Goal: Task Accomplishment & Management: Use online tool/utility

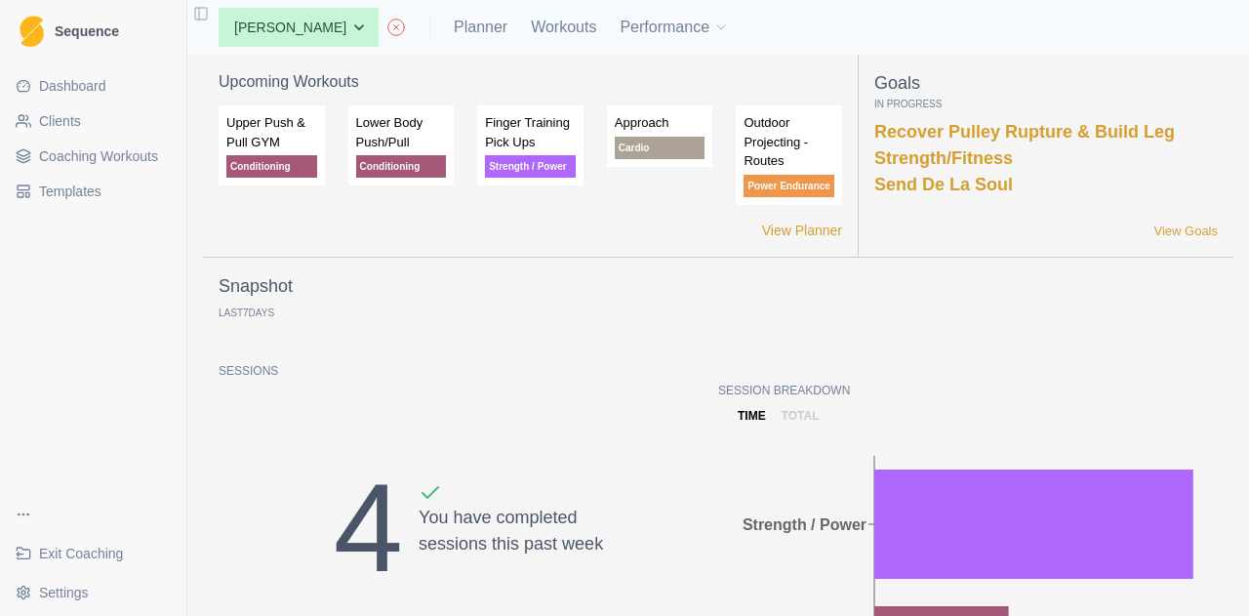
click at [112, 112] on link "Clients" at bounding box center [93, 120] width 171 height 31
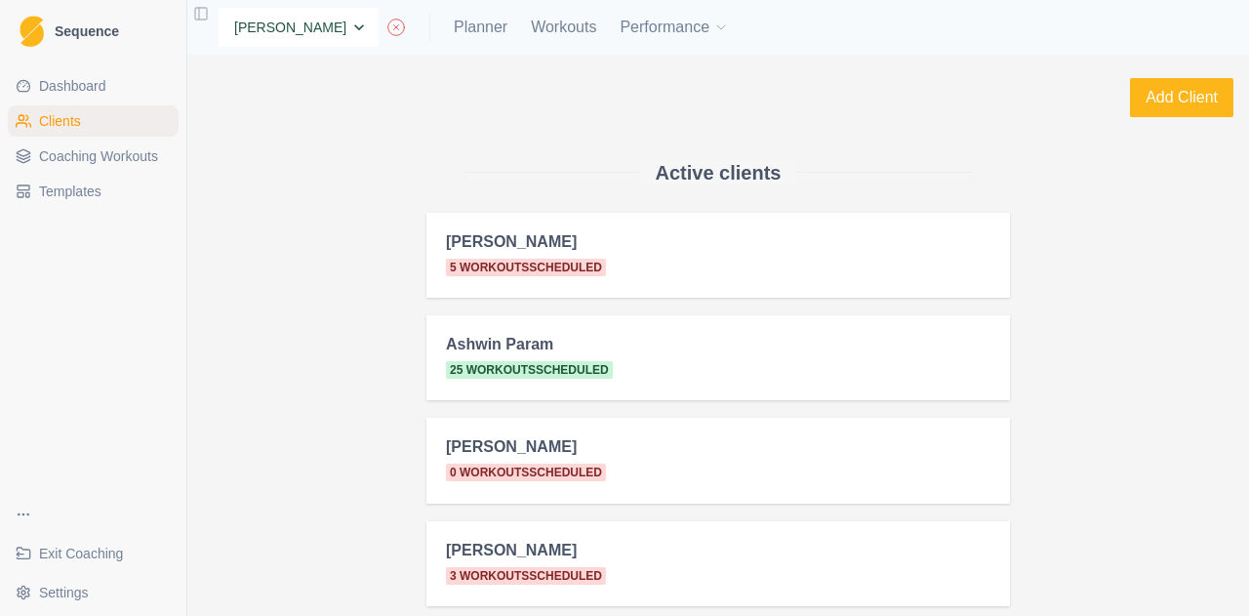
click at [331, 20] on select "None Alex Dees Ashwin Param Ben Colton Billy Zulkifli Brett Williams Carter Pro…" at bounding box center [299, 27] width 160 height 39
select select "19e97469-371c-4b9f-ae7e-a3fdc81e7c14"
click at [219, 8] on select "None Alex Dees Ashwin Param Ben Colton Billy Zulkifli Brett Williams Carter Pro…" at bounding box center [299, 27] width 160 height 39
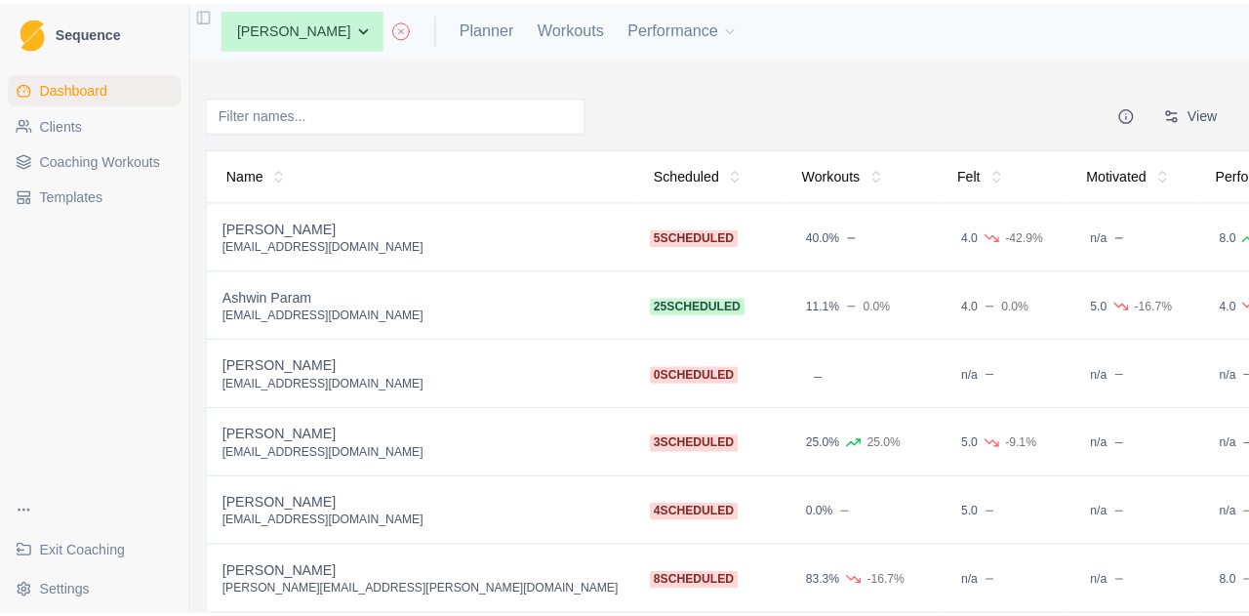
scroll to position [98, 0]
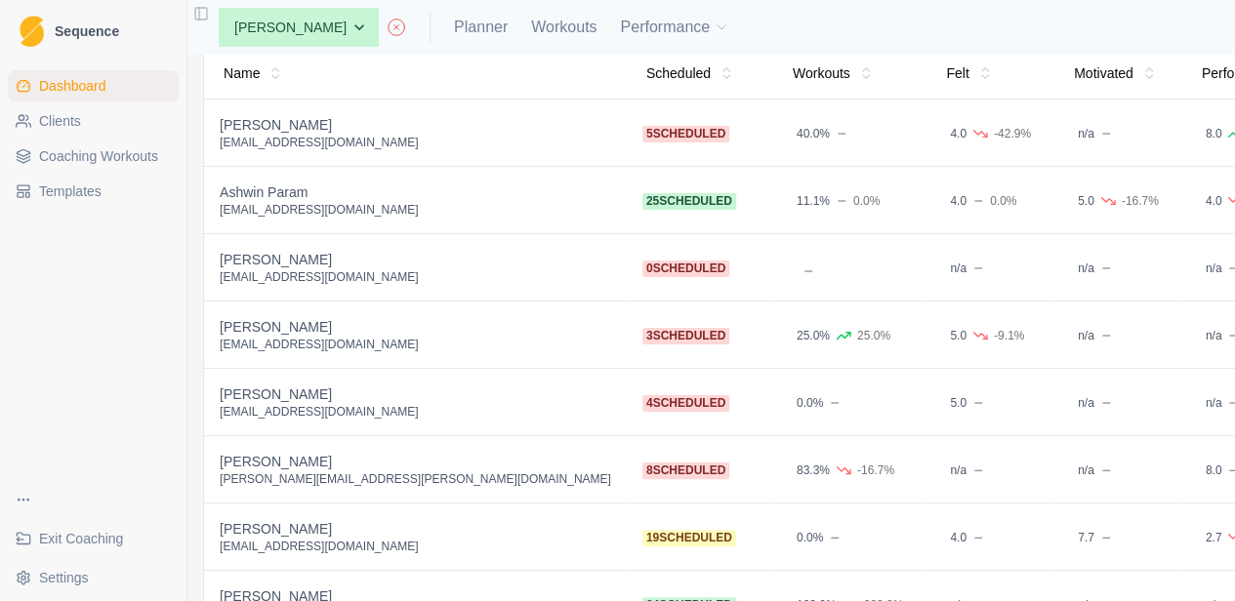
click at [97, 122] on link "Clients" at bounding box center [93, 120] width 171 height 31
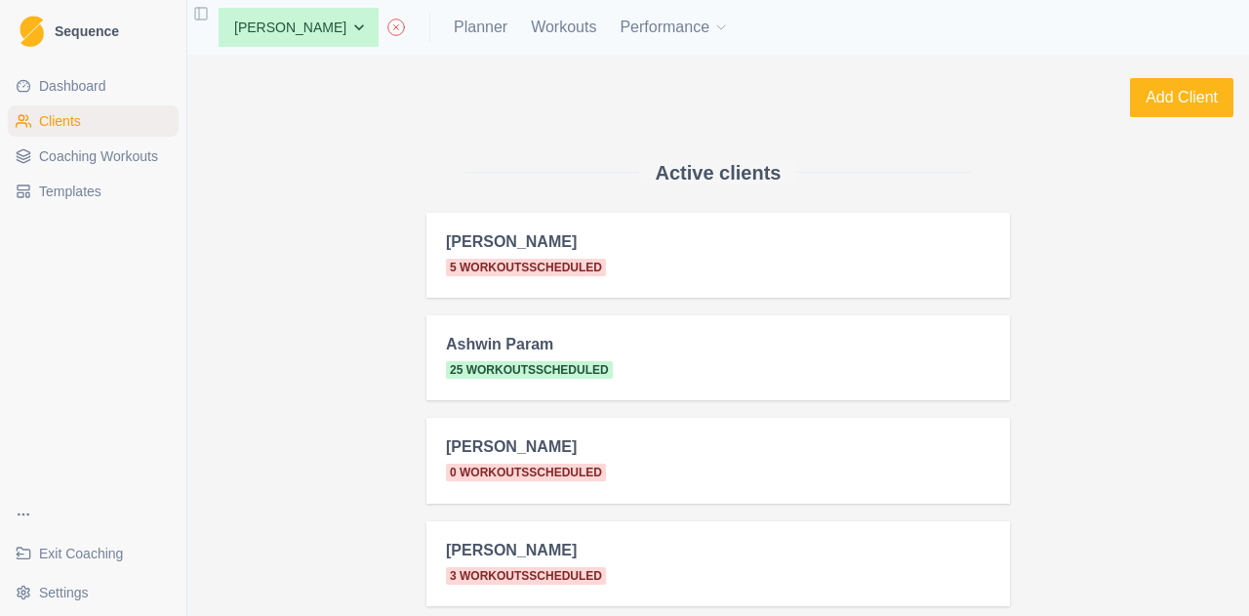
click at [117, 84] on link "Dashboard" at bounding box center [93, 85] width 171 height 31
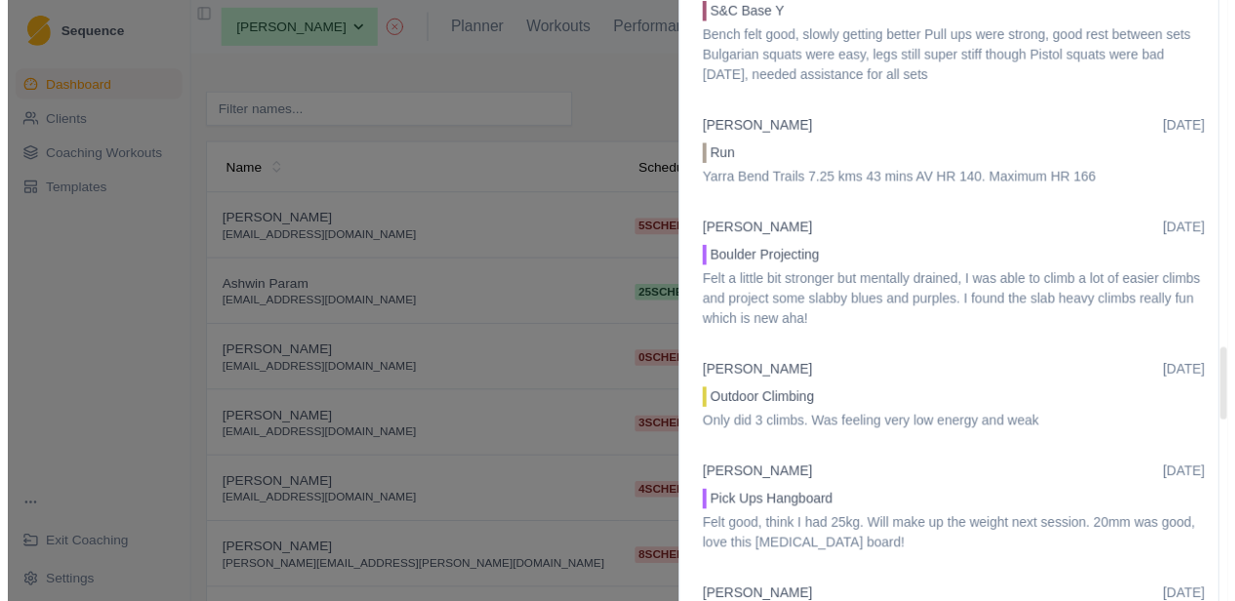
scroll to position [2928, 0]
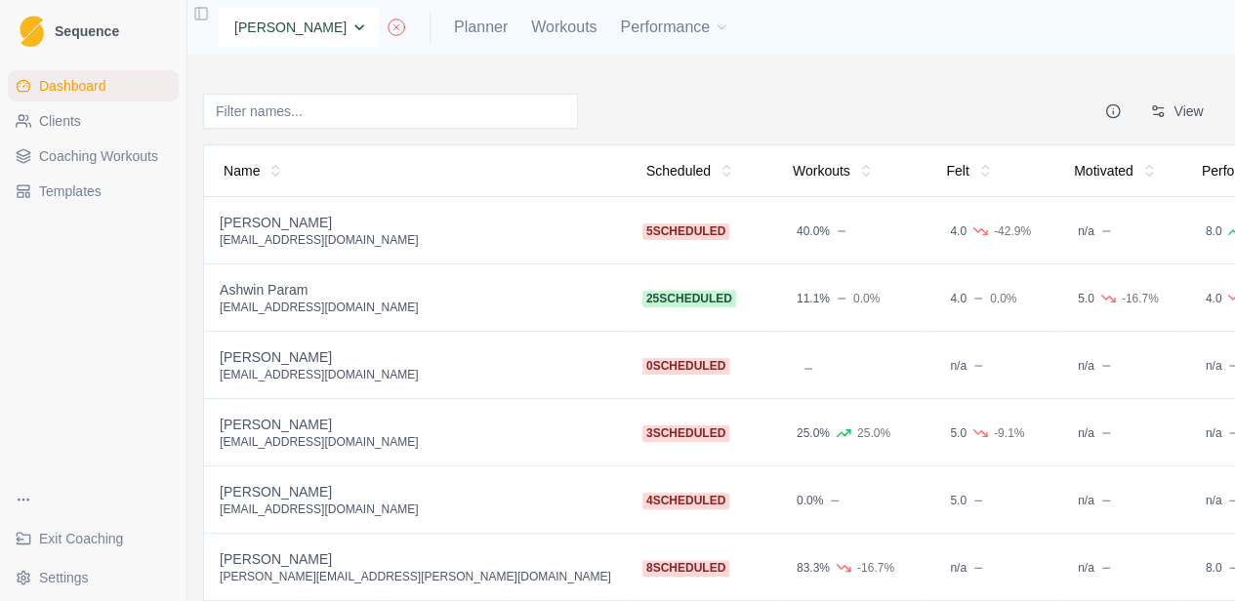
click at [265, 32] on select "None Alex Dees Ashwin Param Ben Colton Billy Zulkifli Brett Williams Carter Pro…" at bounding box center [299, 27] width 160 height 39
drag, startPoint x: 265, startPoint y: 30, endPoint x: 267, endPoint y: 20, distance: 10.0
click at [267, 20] on select "None Alex Dees Ashwin Param Ben Colton Billy Zulkifli Brett Williams Carter Pro…" at bounding box center [299, 27] width 160 height 39
select select "cd512f6a-8841-4833-b5d1-ba7a80b5cb0f"
click at [219, 8] on select "None Alex Dees Ashwin Param Ben Colton Billy Zulkifli Brett Williams Carter Pro…" at bounding box center [299, 27] width 160 height 39
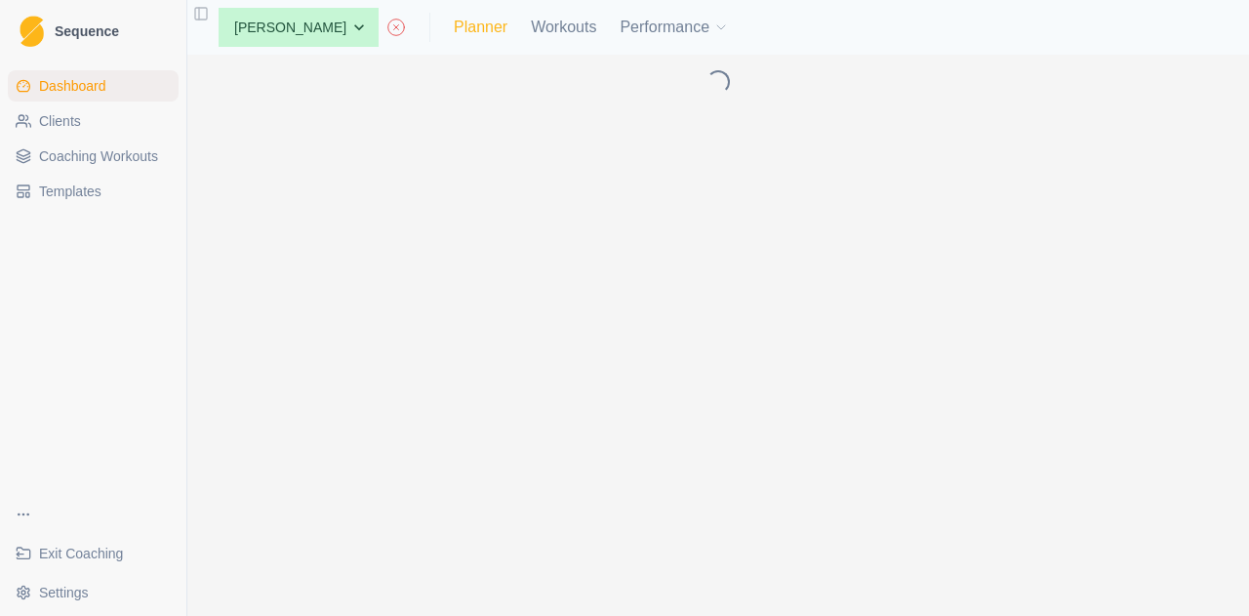
click at [454, 24] on link "Planner" at bounding box center [481, 27] width 54 height 23
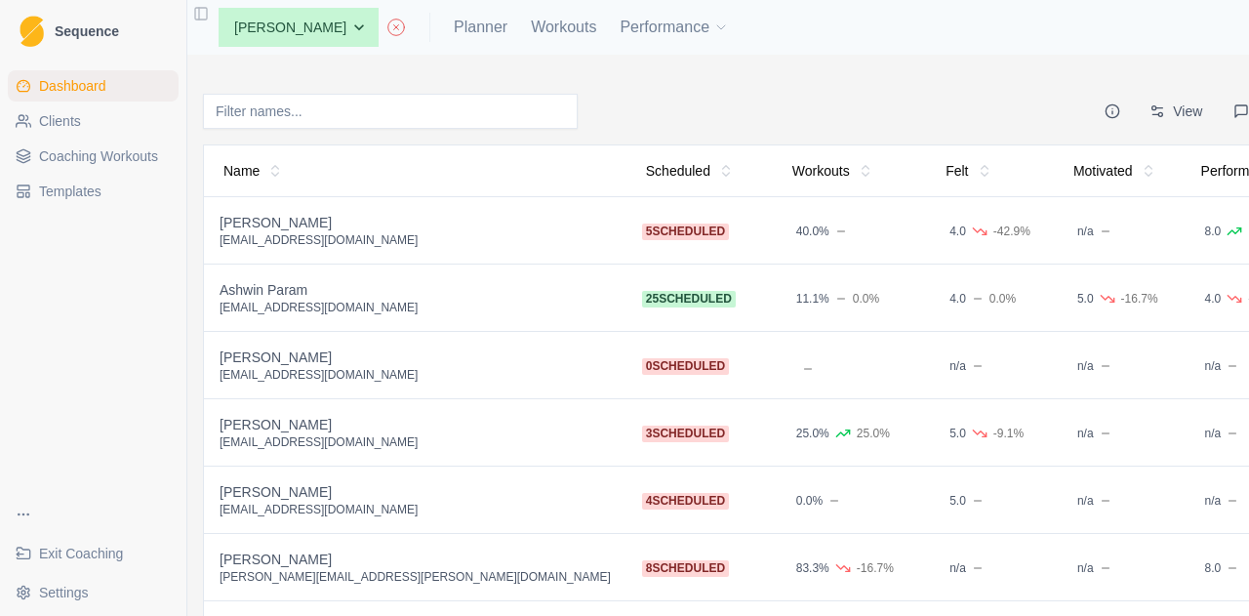
select select "month"
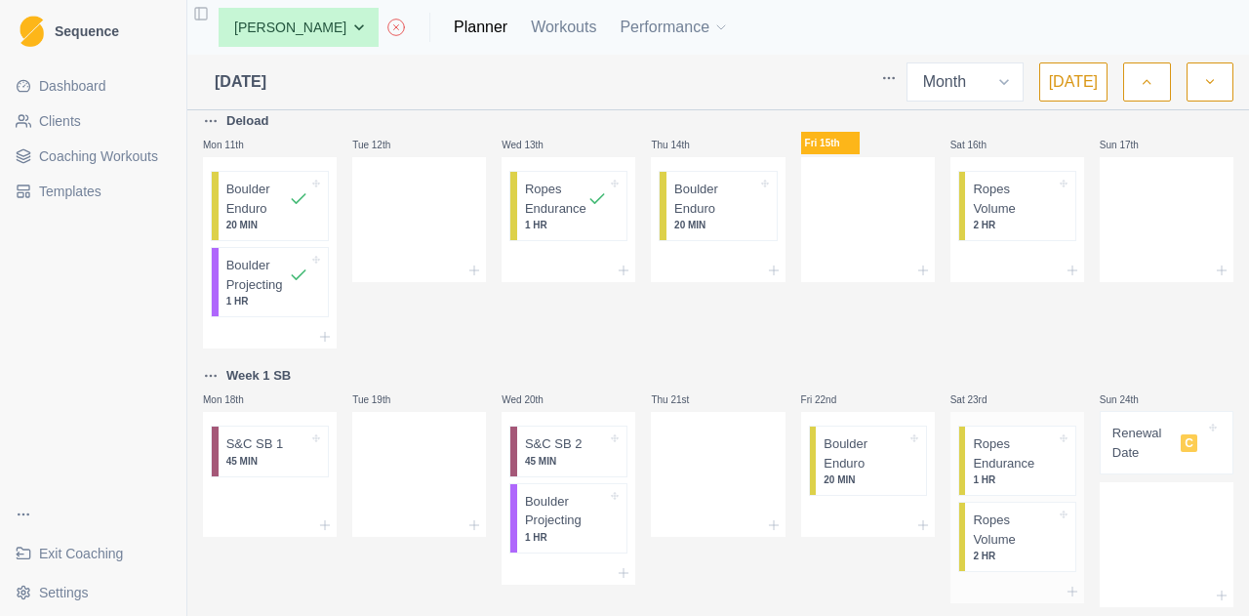
scroll to position [781, 0]
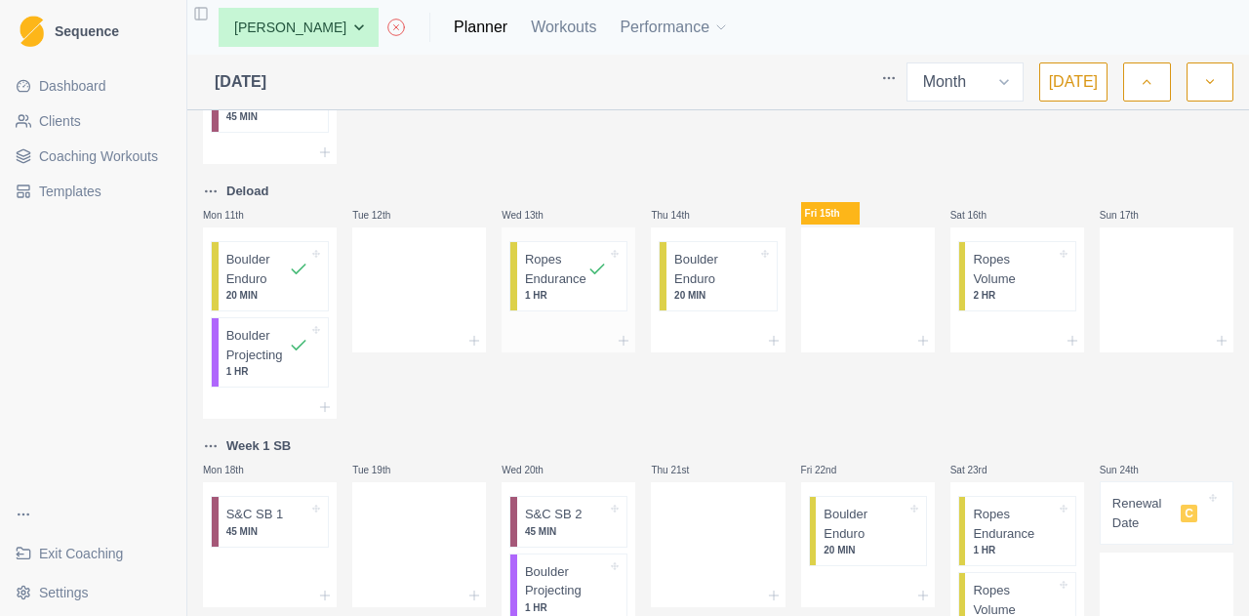
click at [564, 288] on p "Ropes Endurance" at bounding box center [556, 269] width 62 height 38
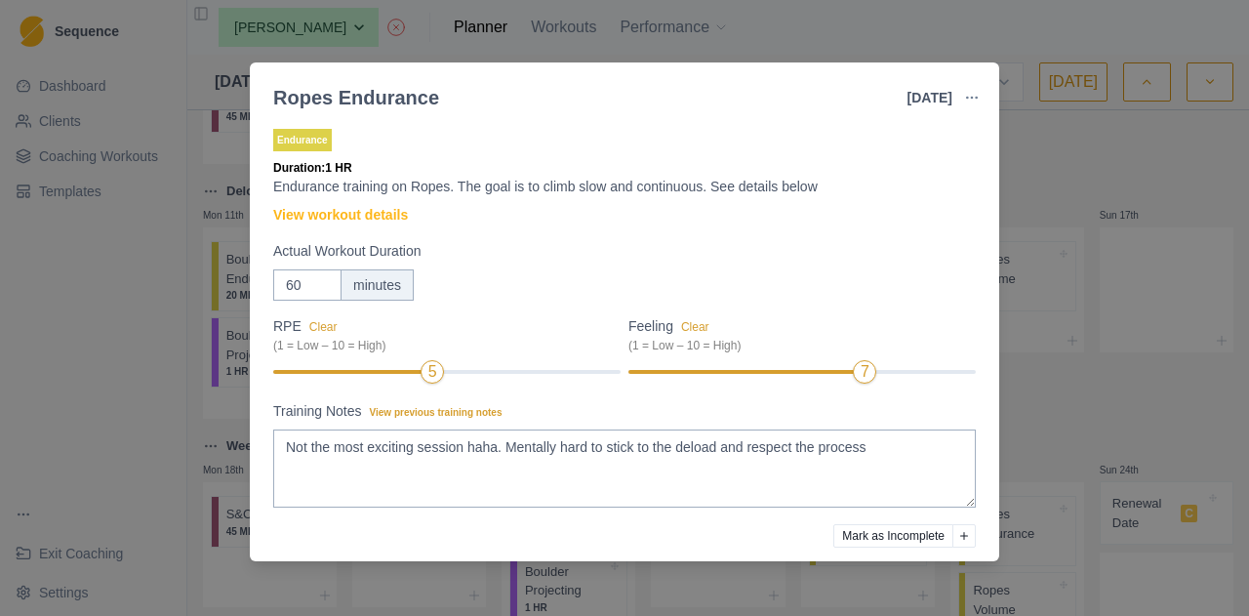
click at [1165, 155] on div "Ropes Endurance [DATE] Link To Goal View Workout Metrics Edit Original Workout …" at bounding box center [624, 308] width 1249 height 616
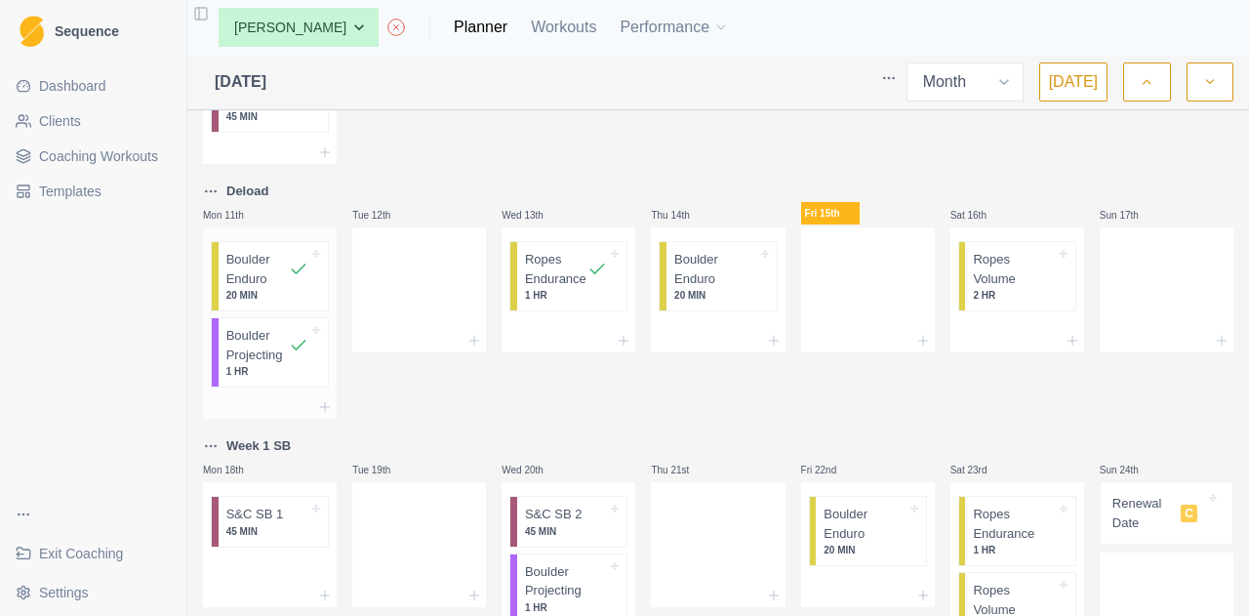
click at [262, 379] on p "1 HR" at bounding box center [267, 371] width 82 height 15
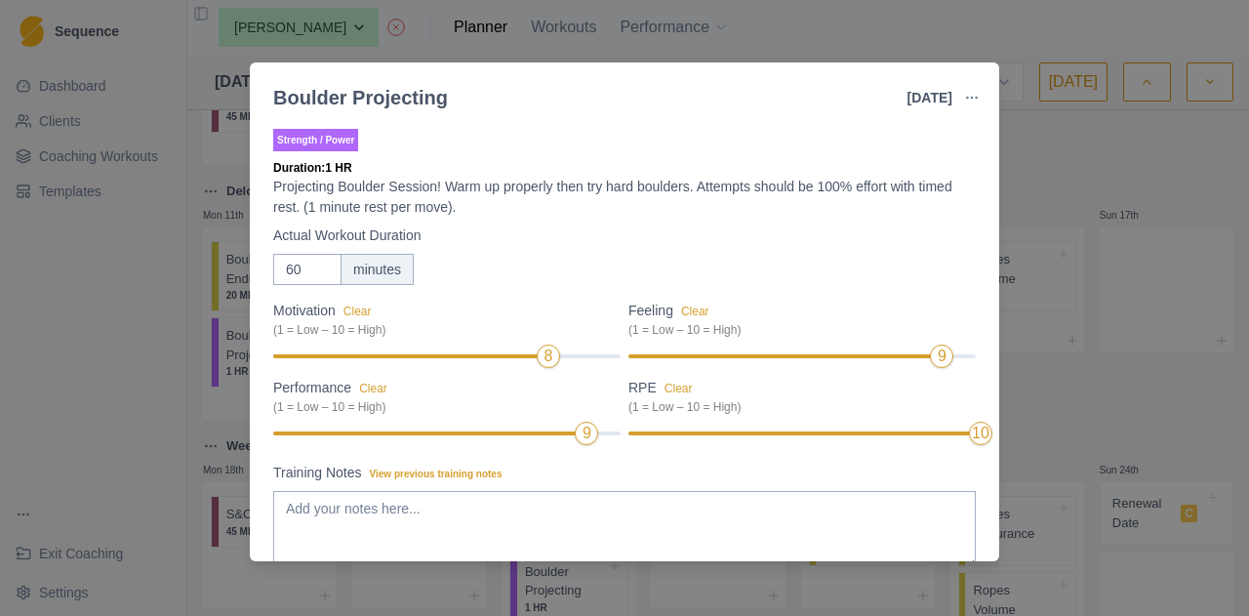
click at [1117, 147] on div "Boulder Projecting [DATE] Link To Goal View Workout Metrics Edit Original Worko…" at bounding box center [624, 308] width 1249 height 616
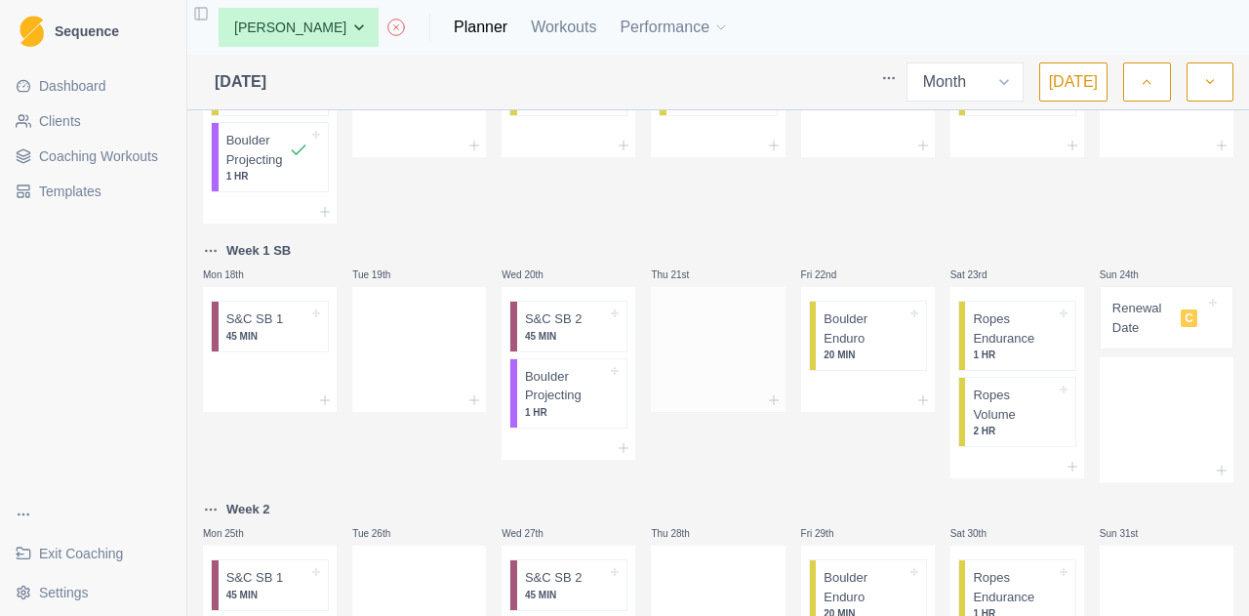
scroll to position [390, 0]
